Goal: Task Accomplishment & Management: Manage account settings

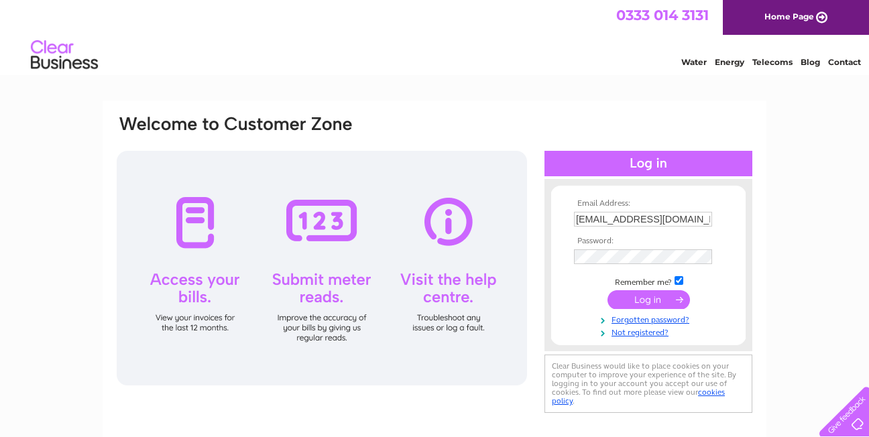
click at [650, 303] on input "submit" at bounding box center [648, 299] width 82 height 19
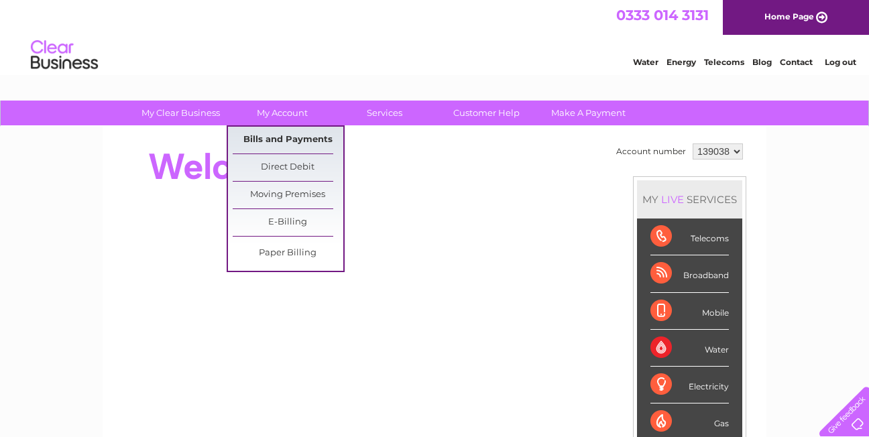
click at [295, 137] on link "Bills and Payments" at bounding box center [288, 140] width 111 height 27
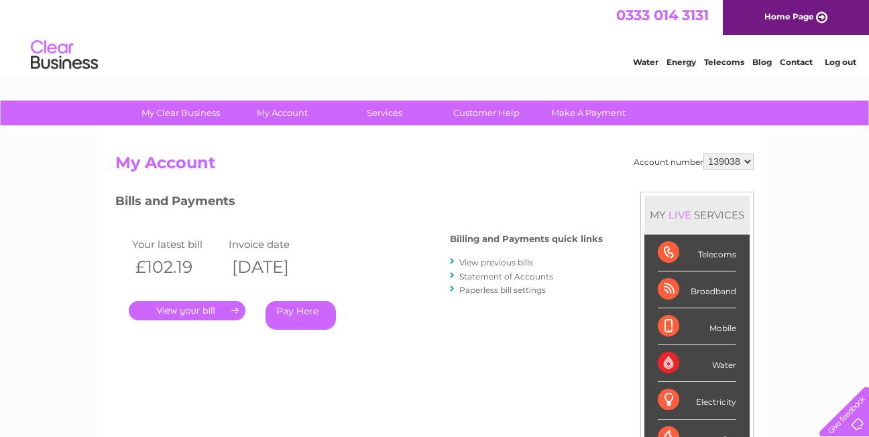
click at [183, 311] on link "." at bounding box center [187, 310] width 117 height 19
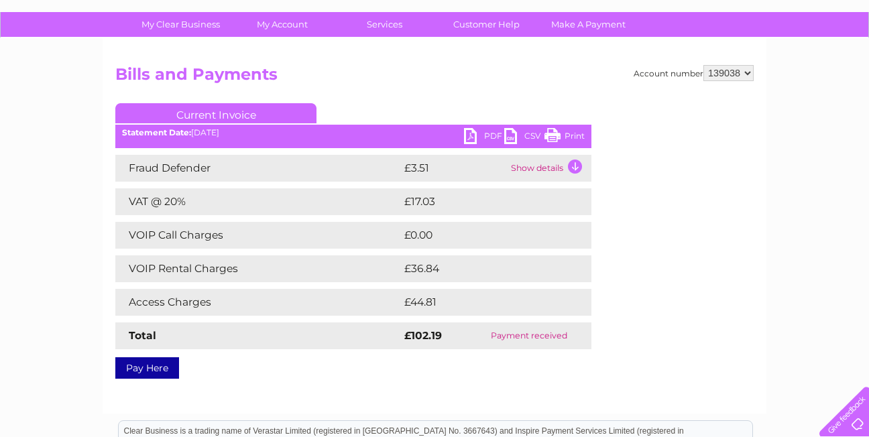
scroll to position [67, 0]
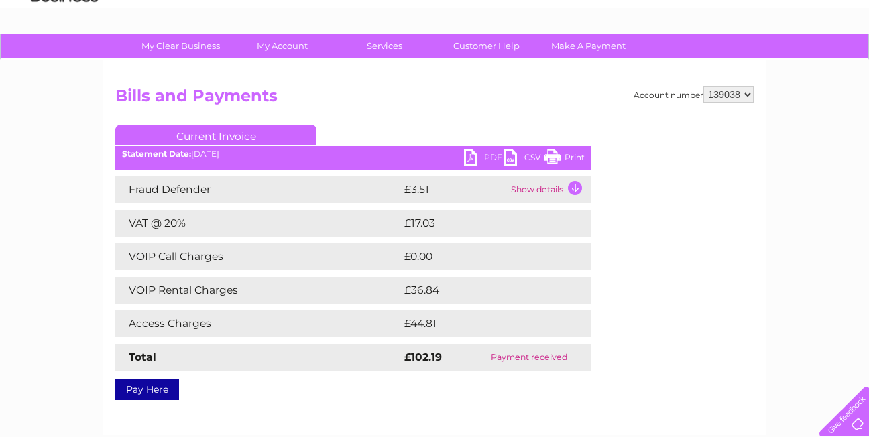
click at [475, 158] on link "PDF" at bounding box center [484, 159] width 40 height 19
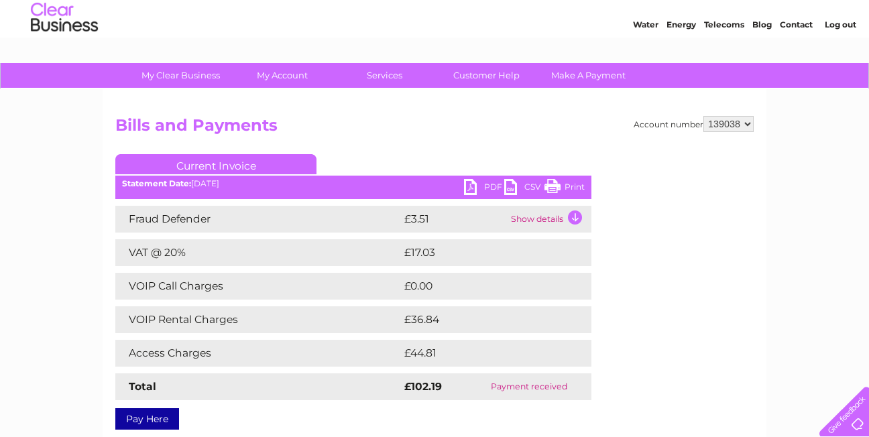
scroll to position [0, 0]
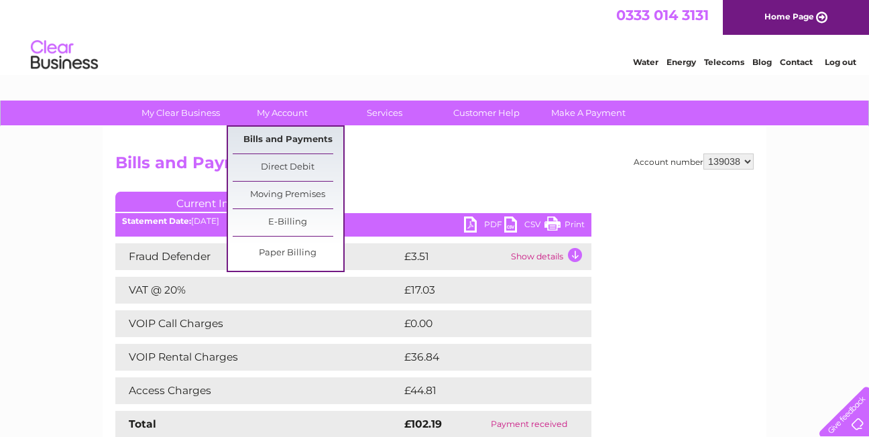
click at [286, 136] on link "Bills and Payments" at bounding box center [288, 140] width 111 height 27
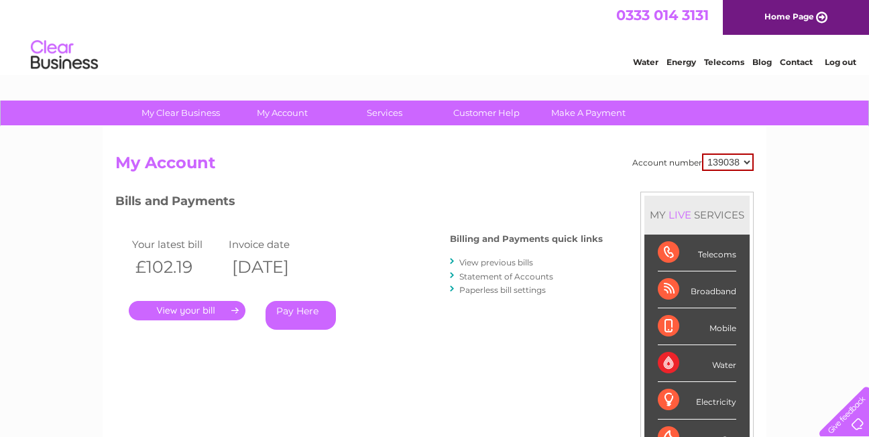
click at [491, 261] on link "View previous bills" at bounding box center [496, 262] width 74 height 10
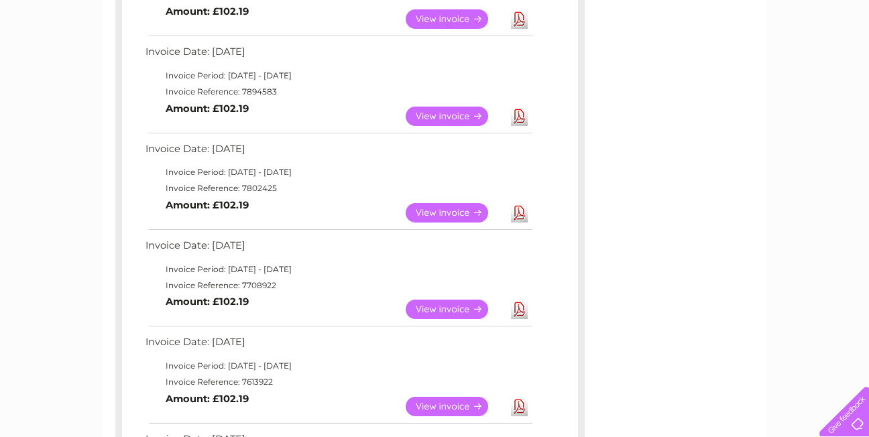
scroll to position [469, 0]
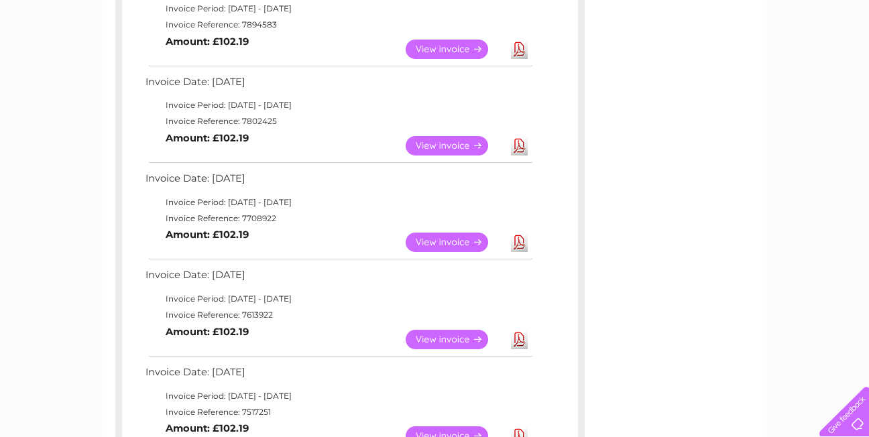
click at [443, 144] on link "View" at bounding box center [455, 145] width 99 height 19
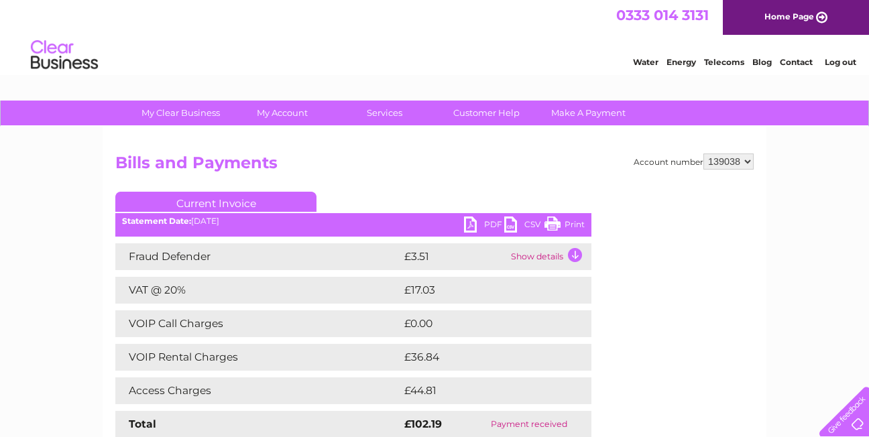
click at [469, 226] on link "PDF" at bounding box center [484, 226] width 40 height 19
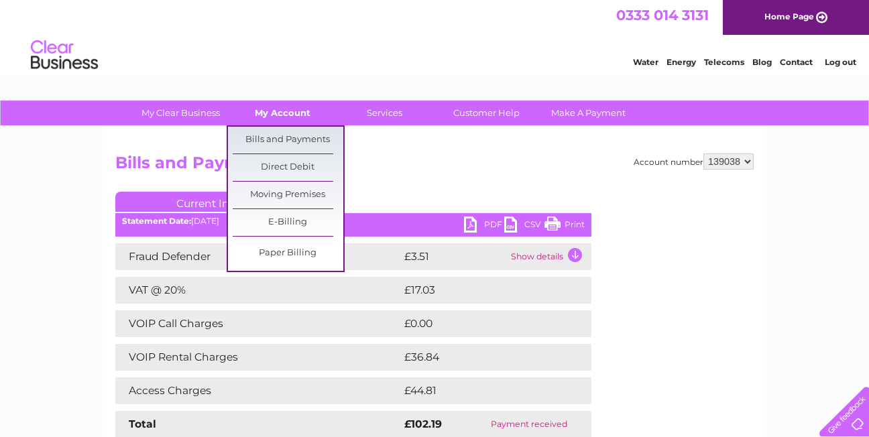
click at [282, 113] on link "My Account" at bounding box center [282, 113] width 111 height 25
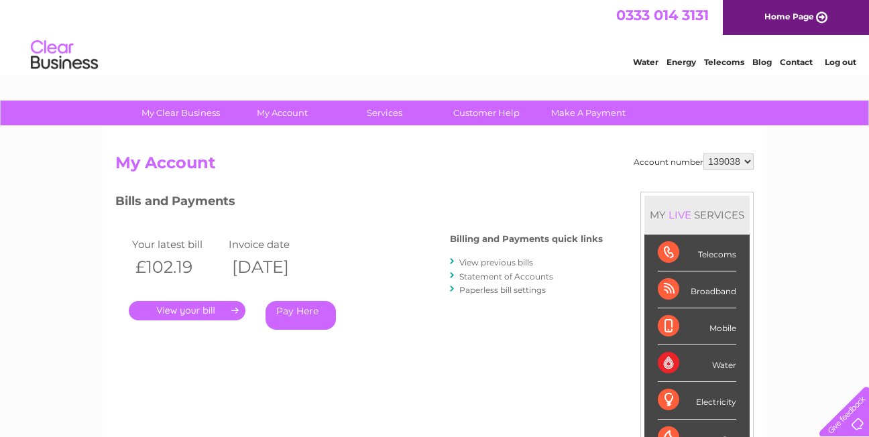
click at [843, 62] on link "Log out" at bounding box center [841, 62] width 32 height 10
